Goal: Task Accomplishment & Management: Manage account settings

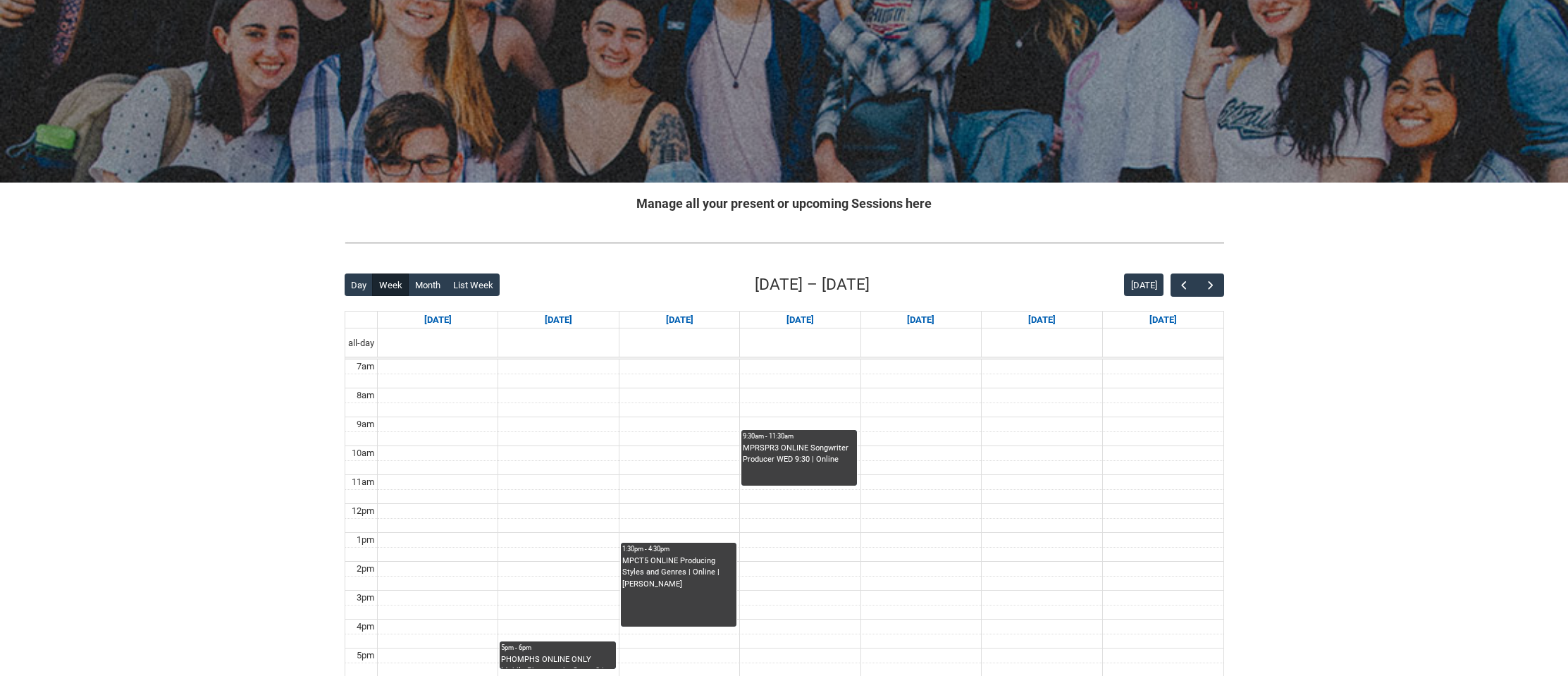
scroll to position [100, 0]
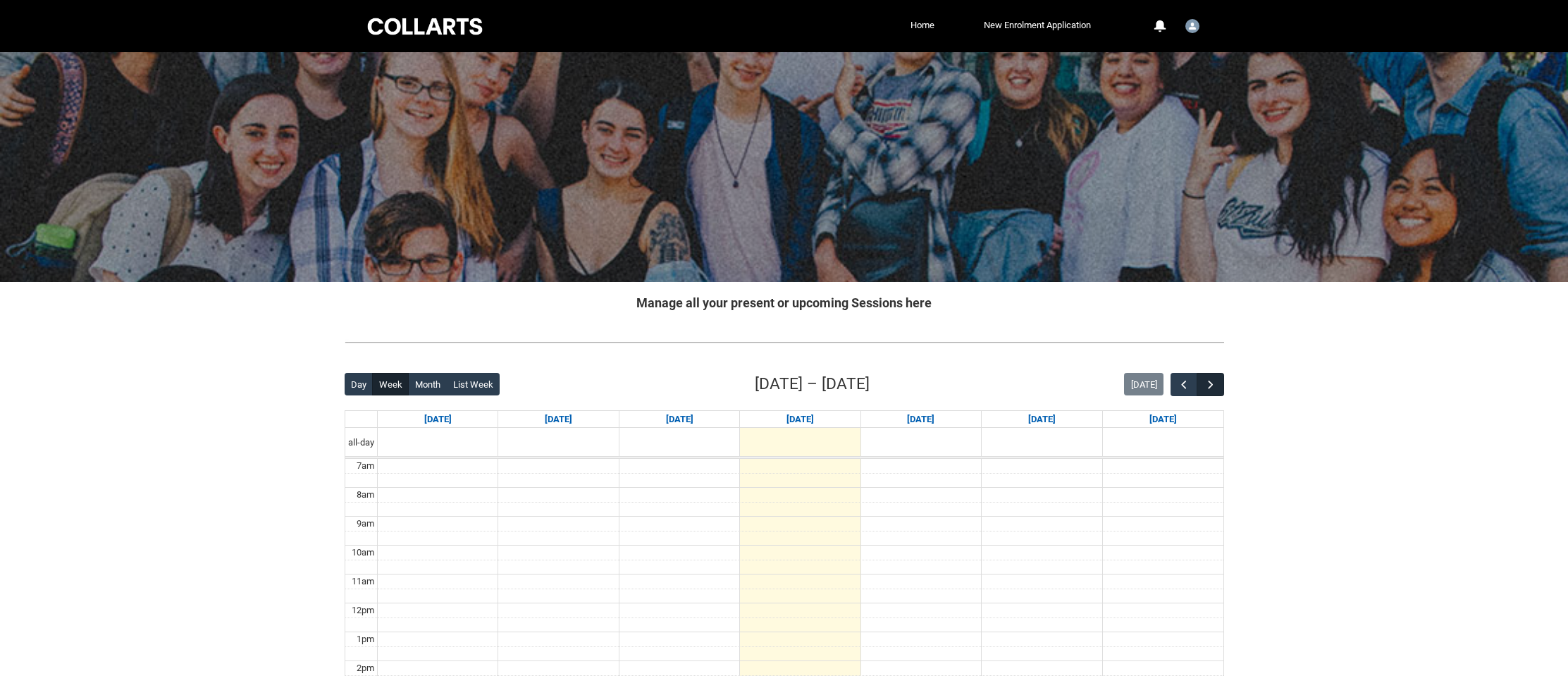
click at [1219, 387] on button "button" at bounding box center [1210, 384] width 27 height 23
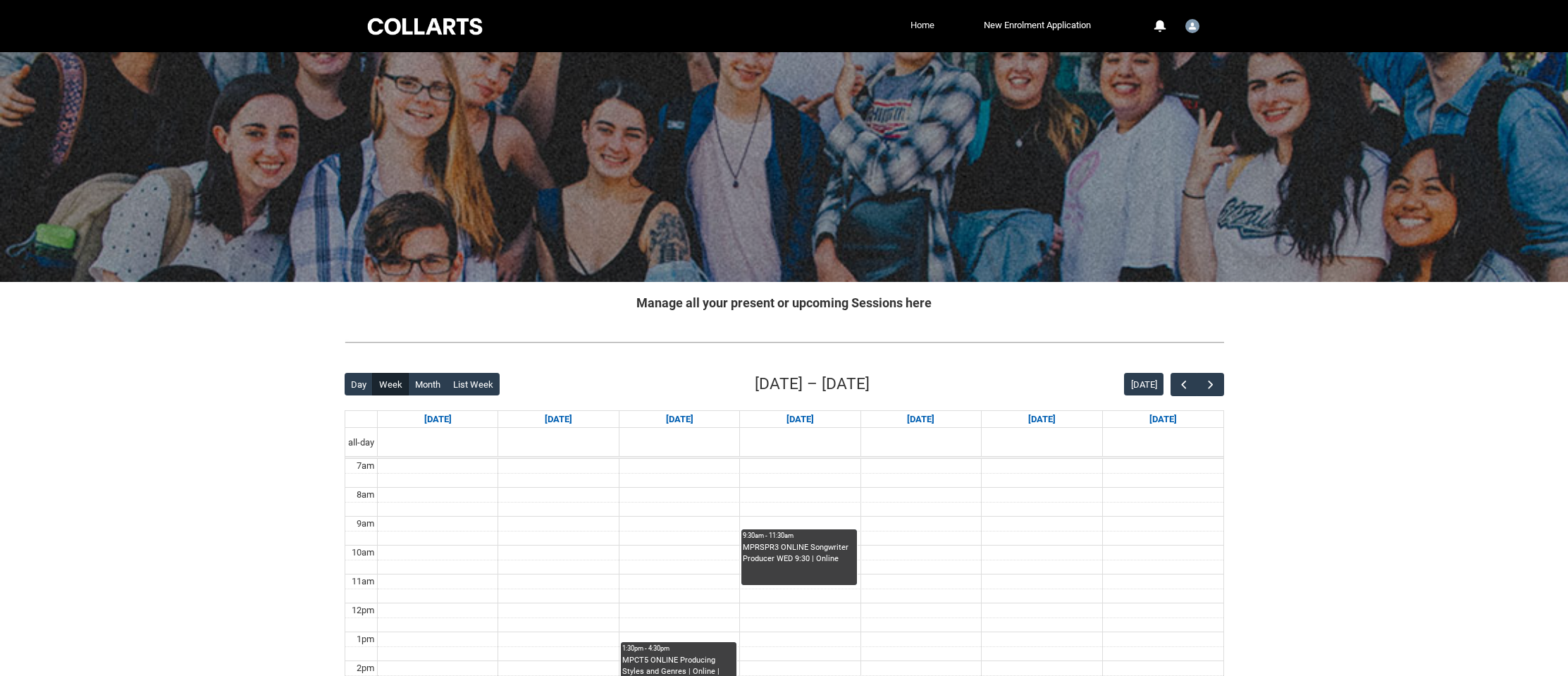
click at [917, 23] on link "Home" at bounding box center [922, 25] width 31 height 21
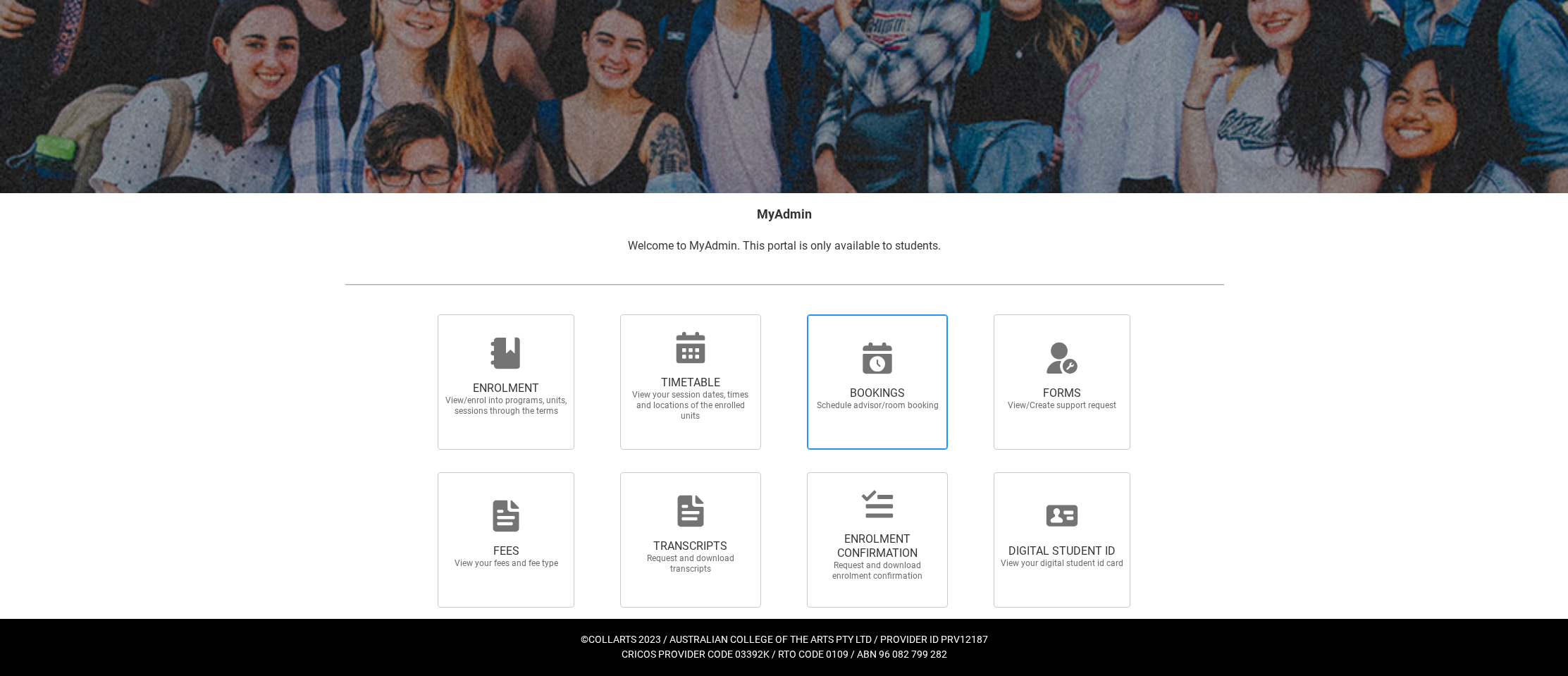
scroll to position [87, 0]
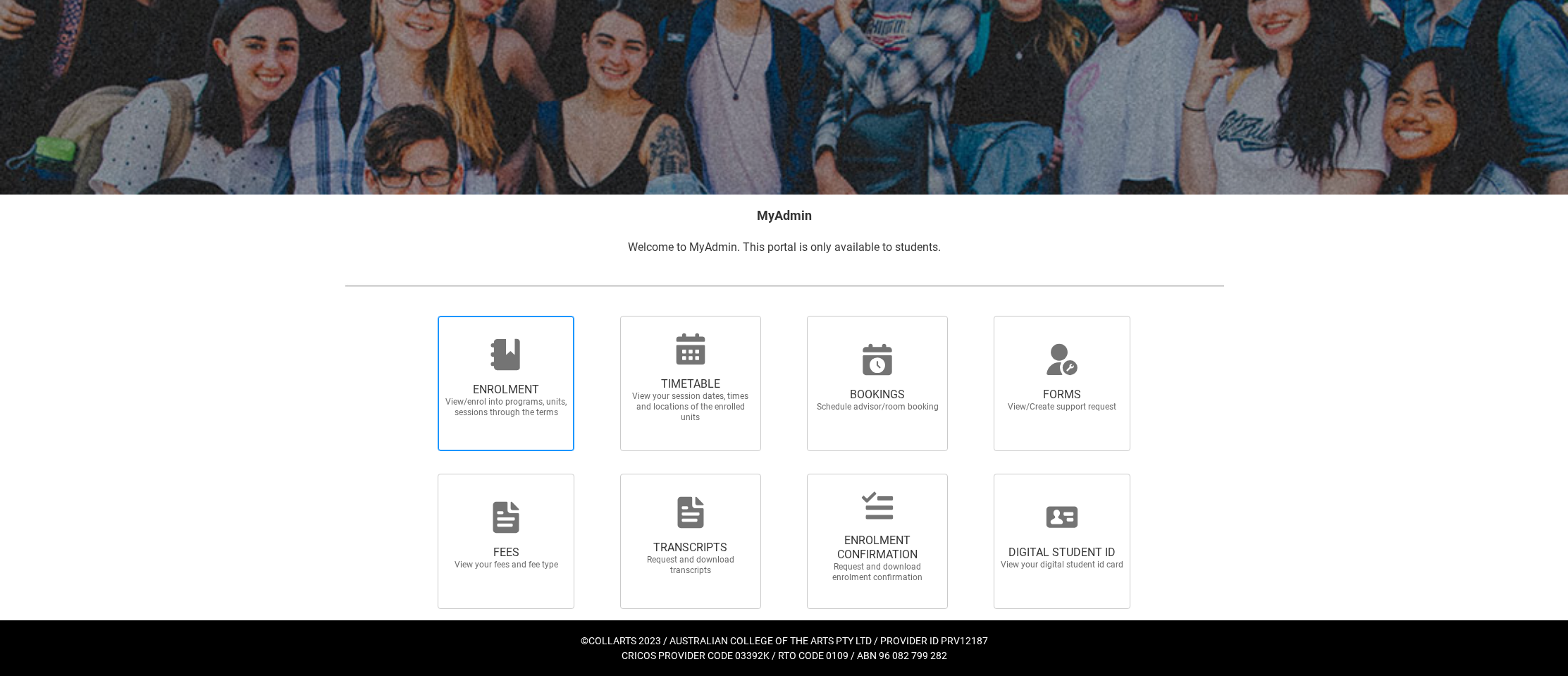
click at [462, 415] on span "View/enrol into programs, units, sessions through the terms" at bounding box center [506, 407] width 124 height 21
click at [421, 315] on input "ENROLMENT View/enrol into programs, units, sessions through the terms" at bounding box center [420, 315] width 1 height 1
radio input "true"
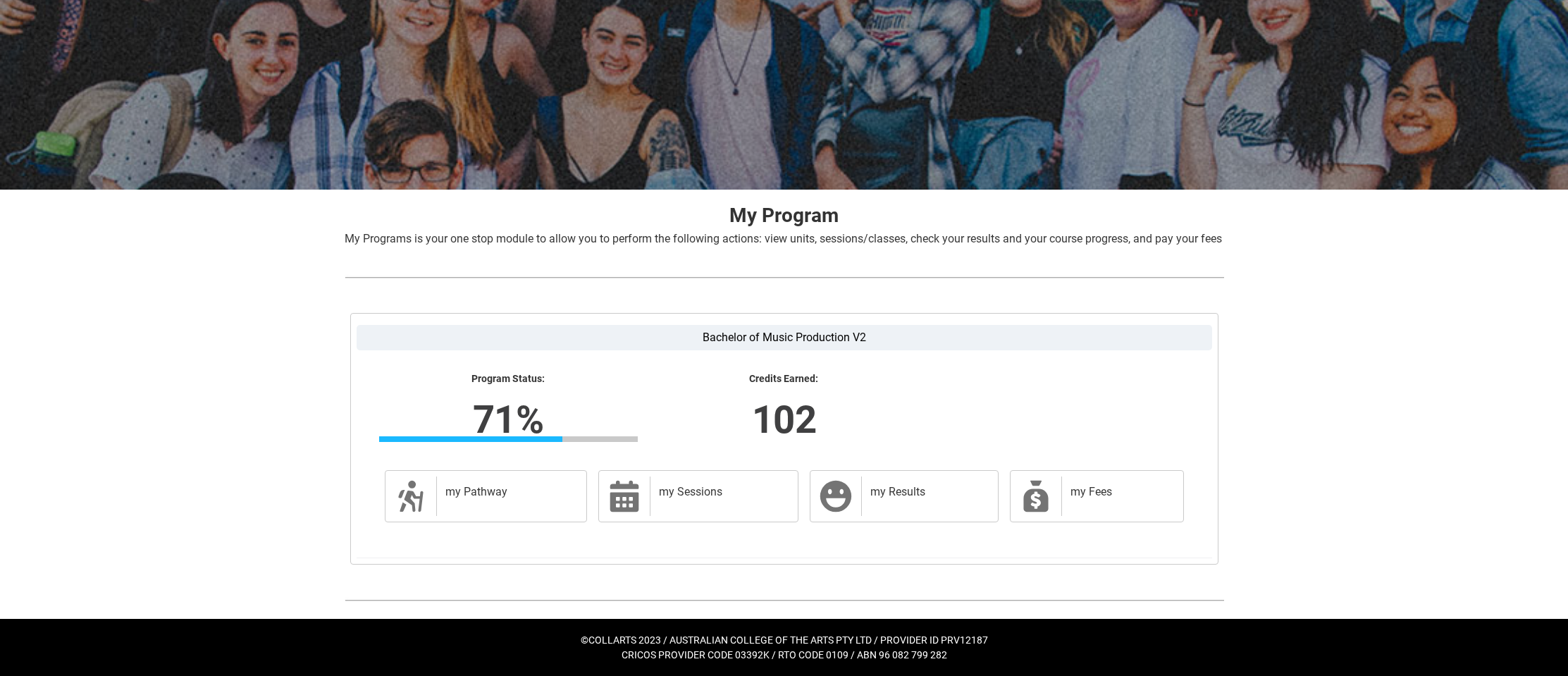
scroll to position [112, 0]
click at [607, 492] on icon at bounding box center [624, 496] width 34 height 34
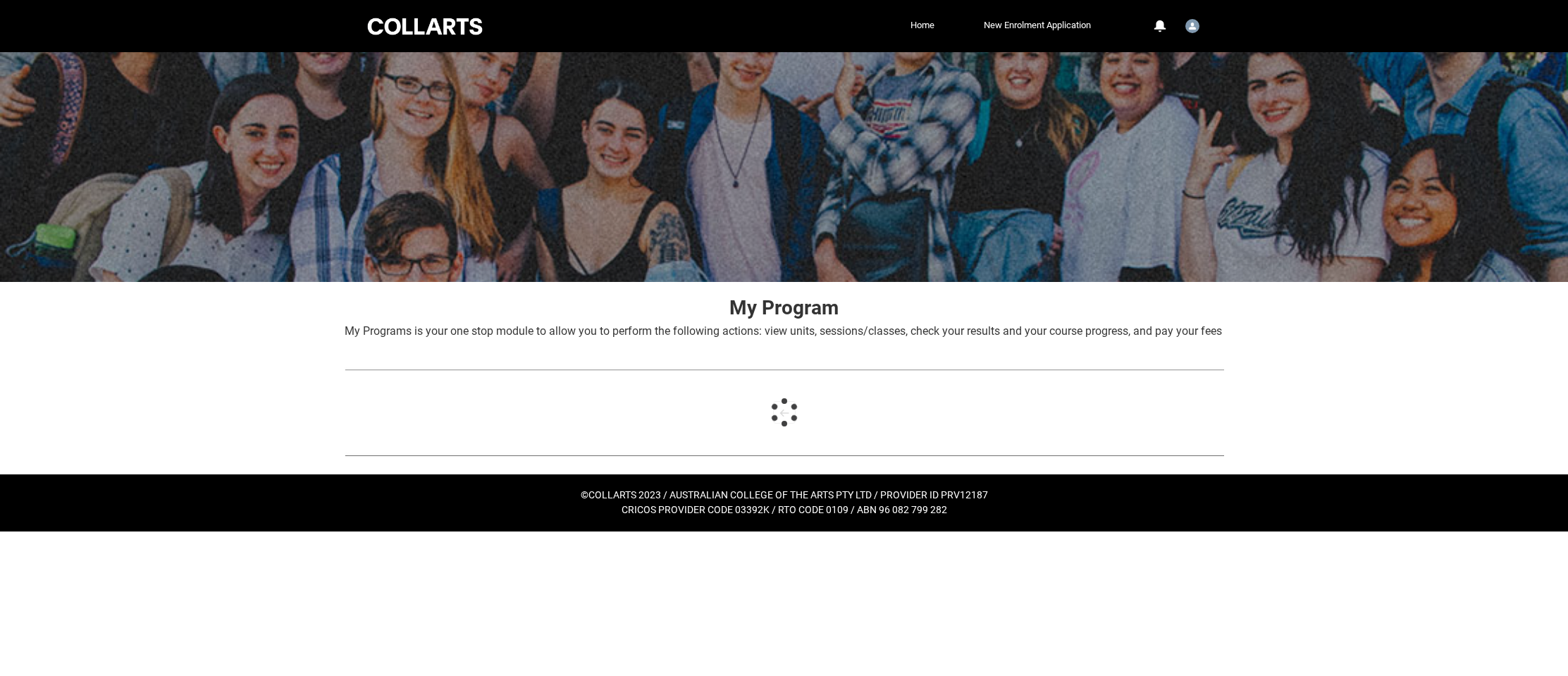
scroll to position [109, 0]
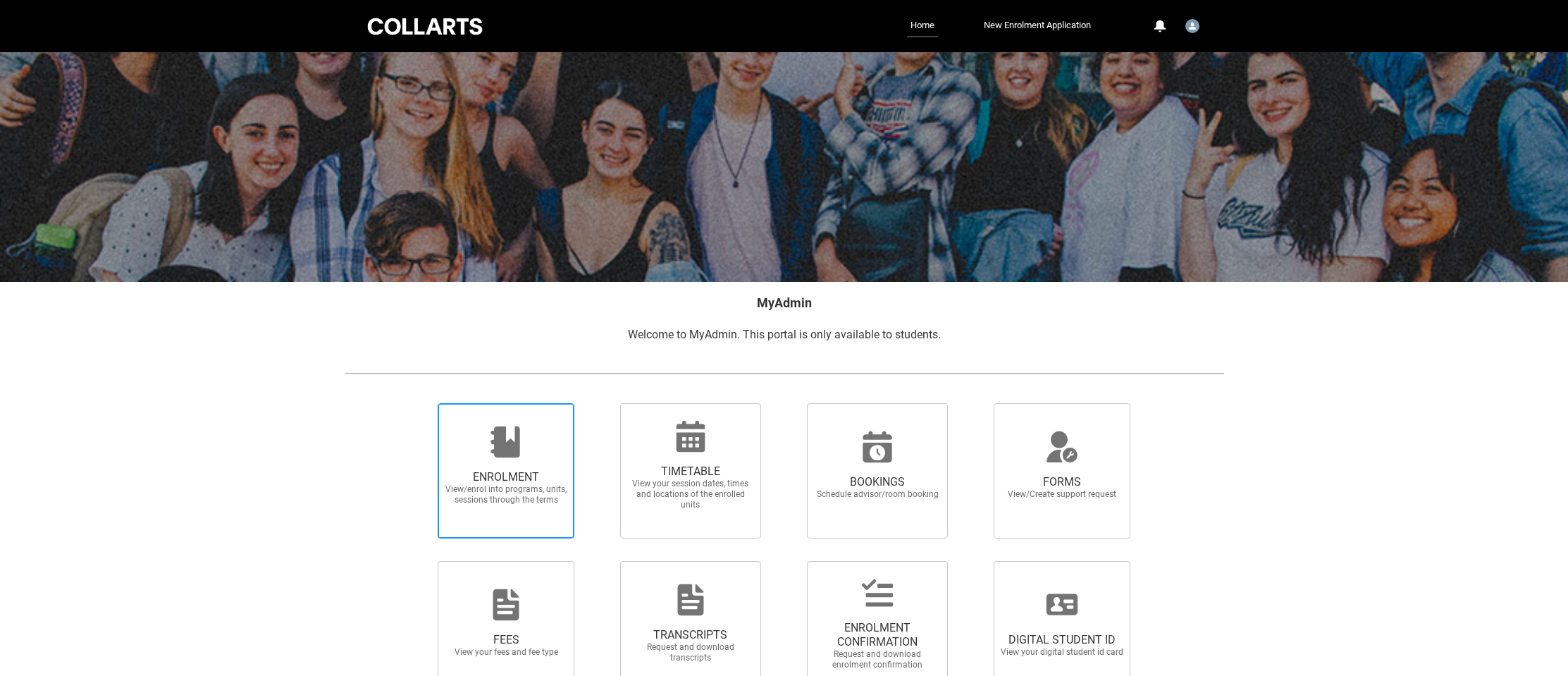
click at [524, 436] on div at bounding box center [505, 442] width 135 height 34
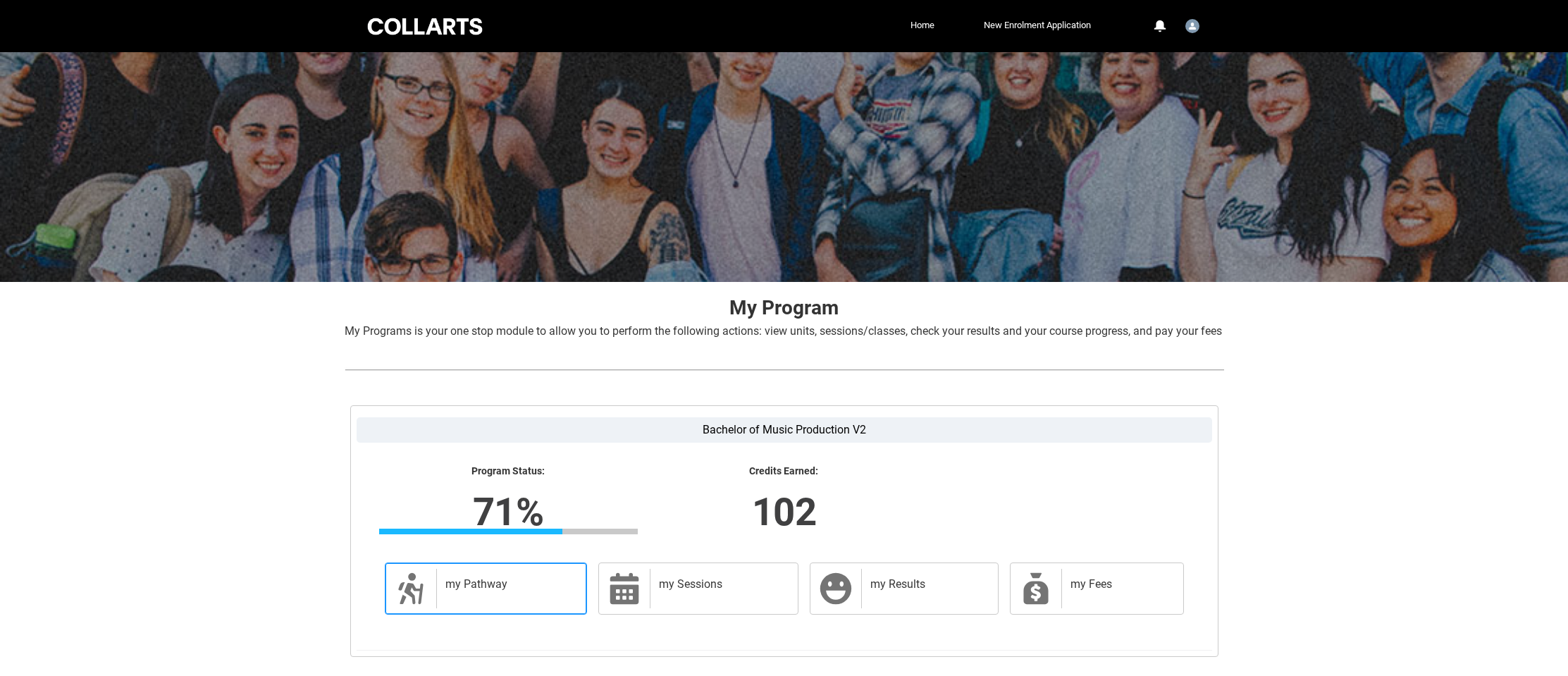
click at [458, 608] on div "my Pathway" at bounding box center [509, 588] width 145 height 39
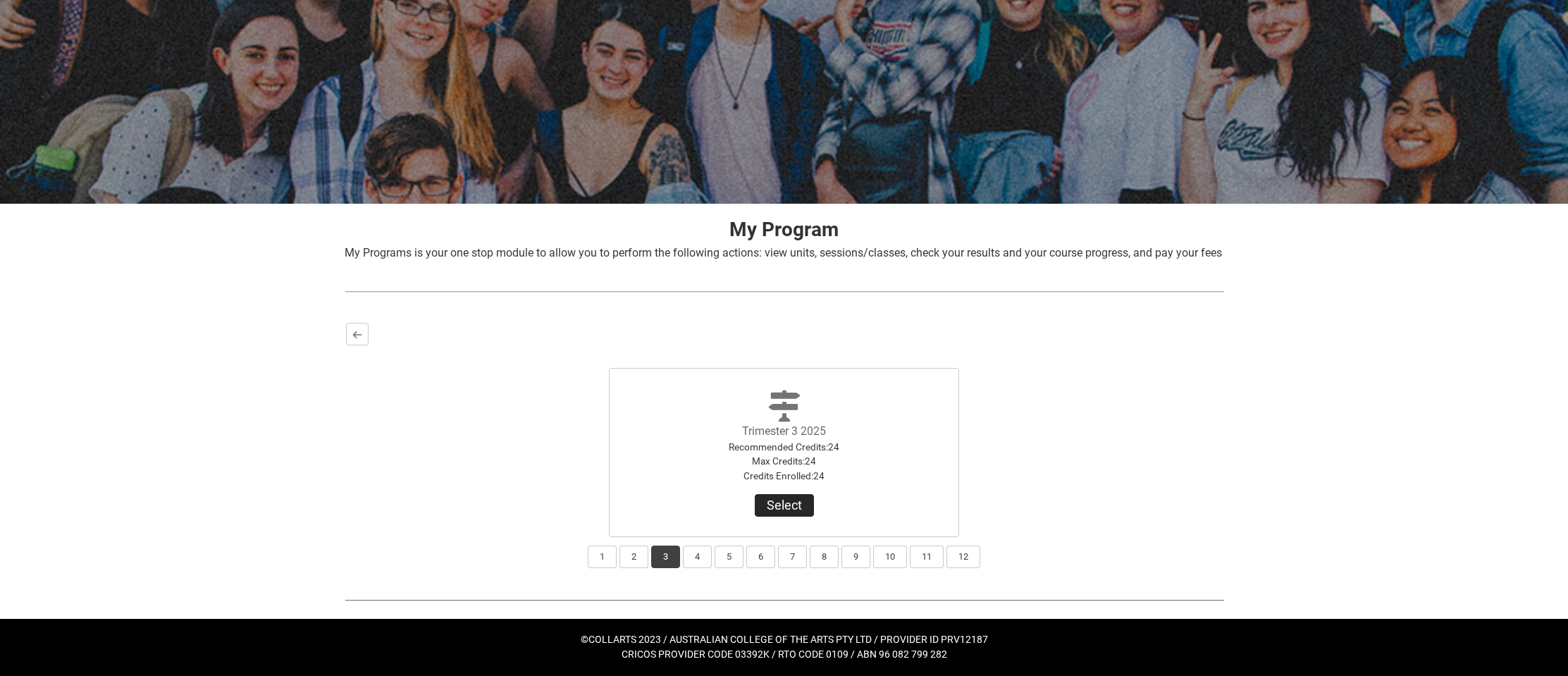
scroll to position [95, 0]
click at [784, 504] on button "Select" at bounding box center [784, 505] width 59 height 23
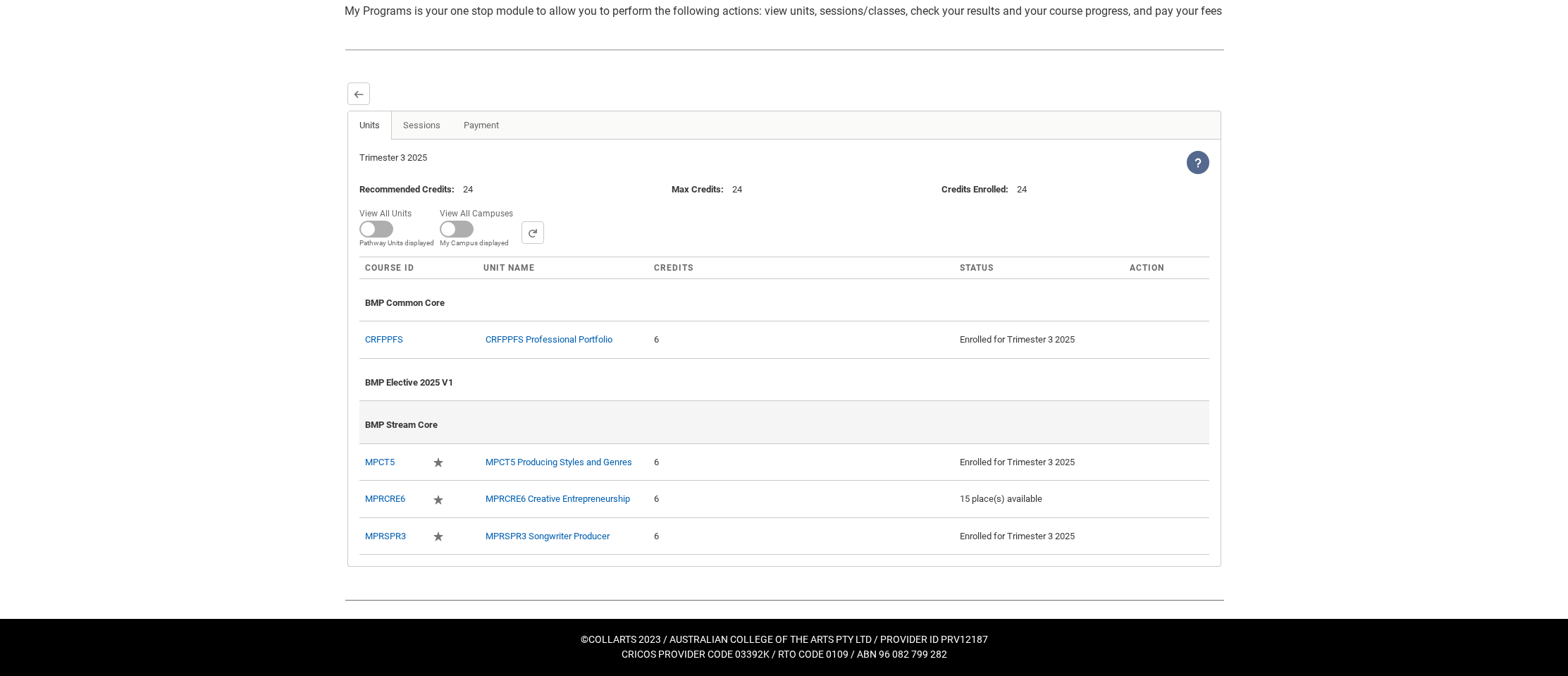
scroll to position [332, 0]
click at [366, 228] on span at bounding box center [377, 229] width 34 height 17
click at [417, 205] on input "View All Units All Units displayed Pathway Units displayed" at bounding box center [417, 204] width 1 height 1
checkbox input "true"
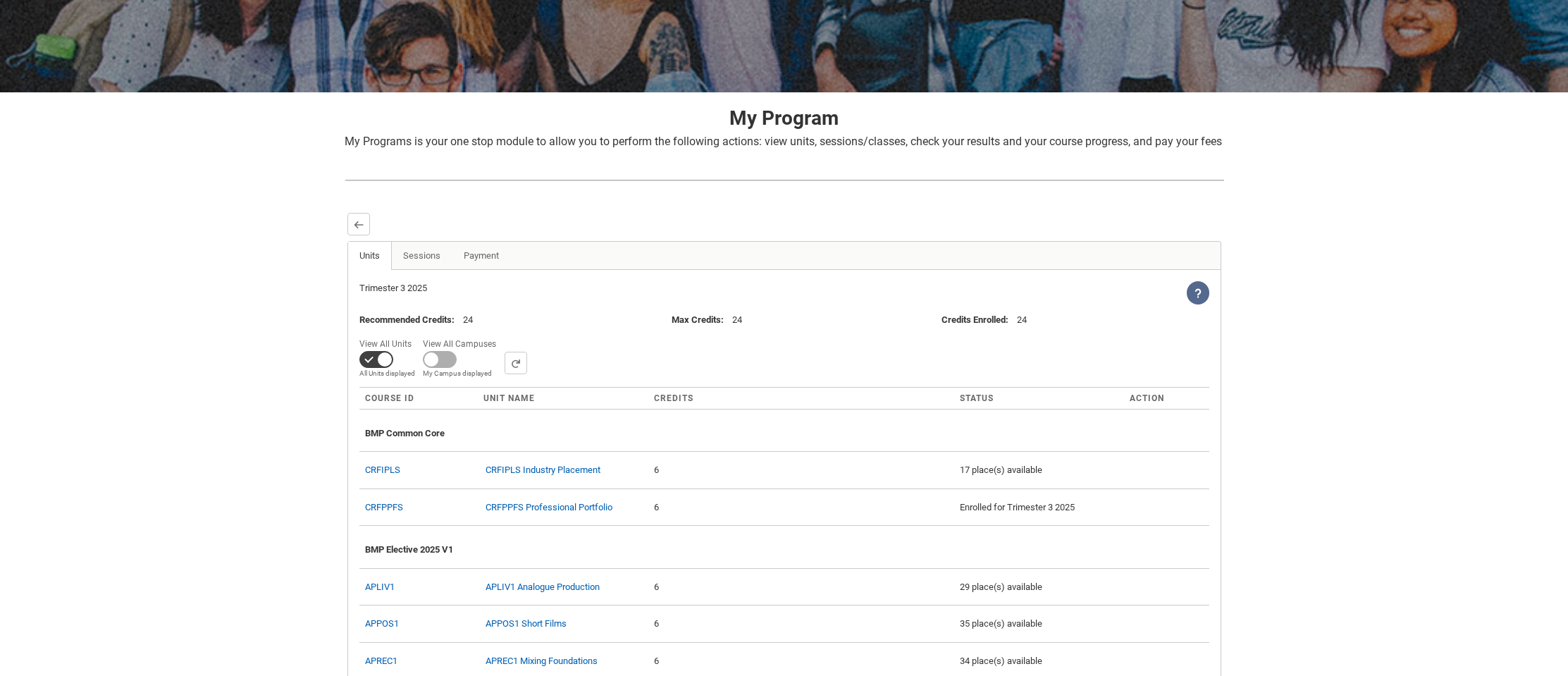
scroll to position [185, 0]
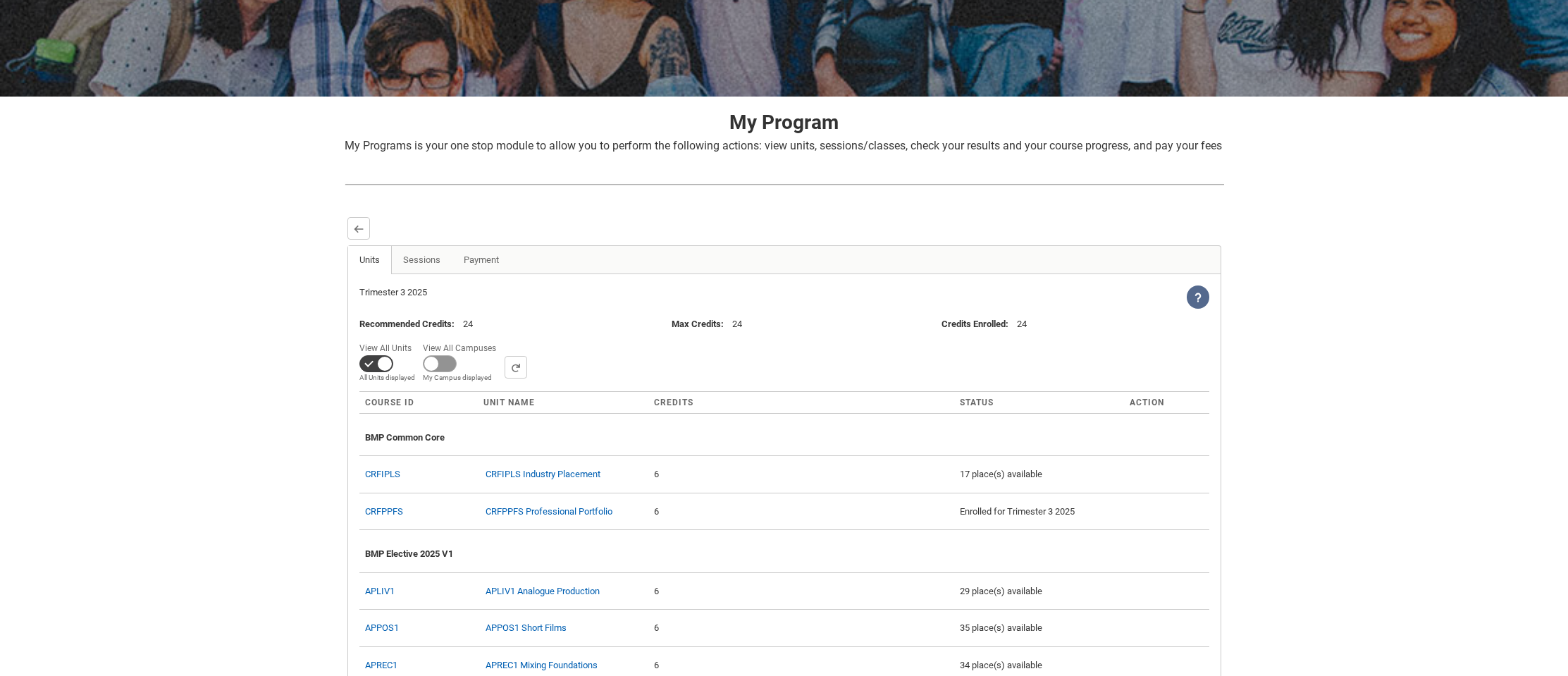
click at [444, 372] on span at bounding box center [439, 363] width 34 height 17
click at [501, 339] on input "View All Campuses Campus filter displayed My Campus displayed" at bounding box center [501, 338] width 1 height 1
checkbox input "true"
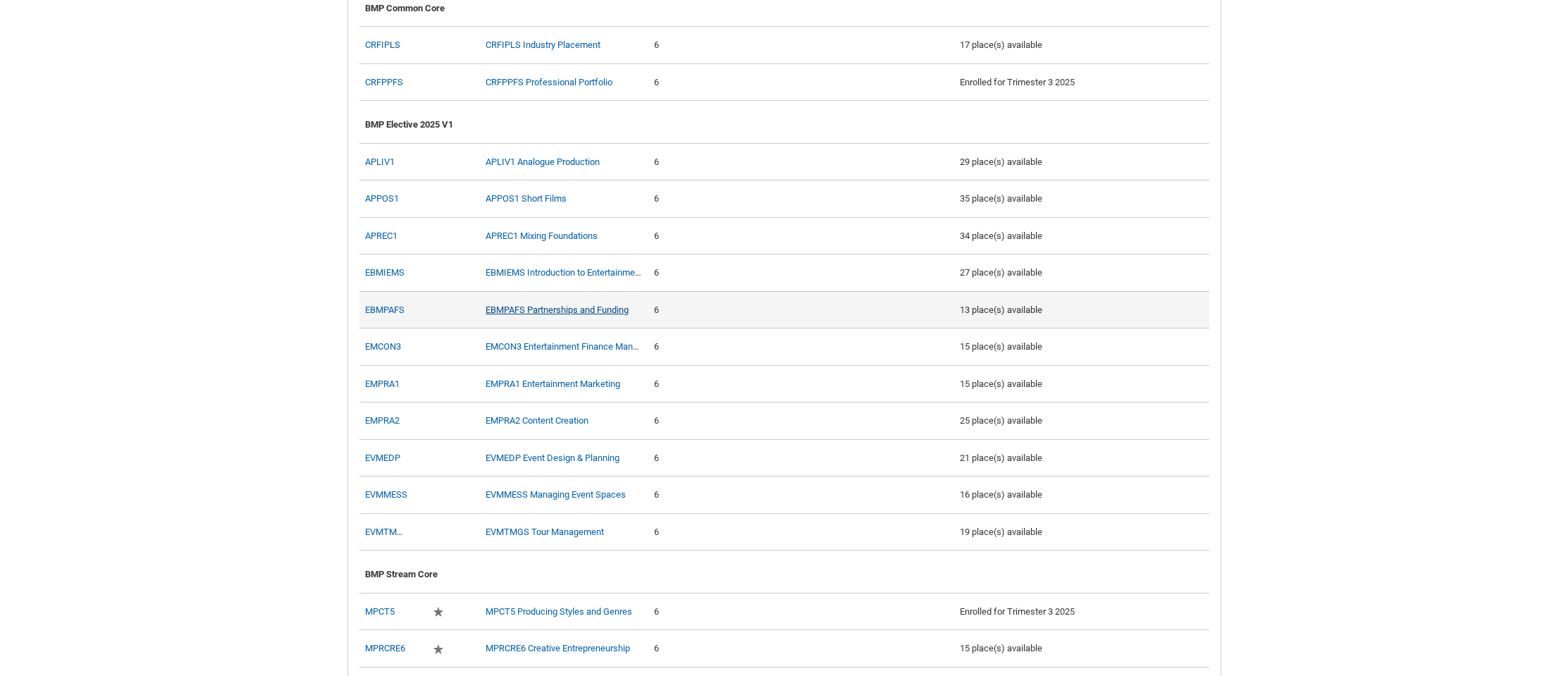
scroll to position [571, 0]
